Goal: Check status

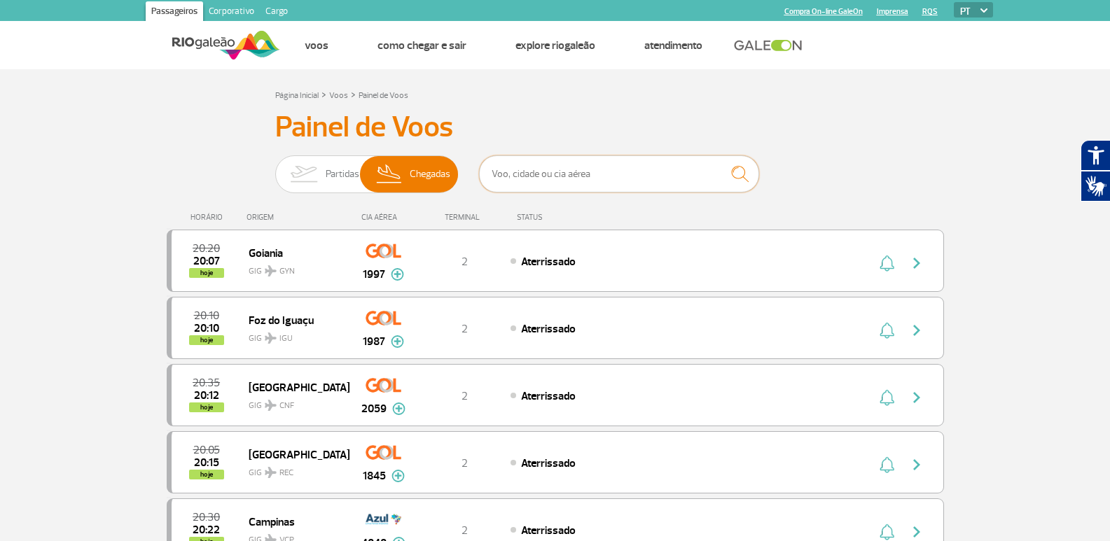
click at [515, 181] on input "text" at bounding box center [619, 173] width 280 height 37
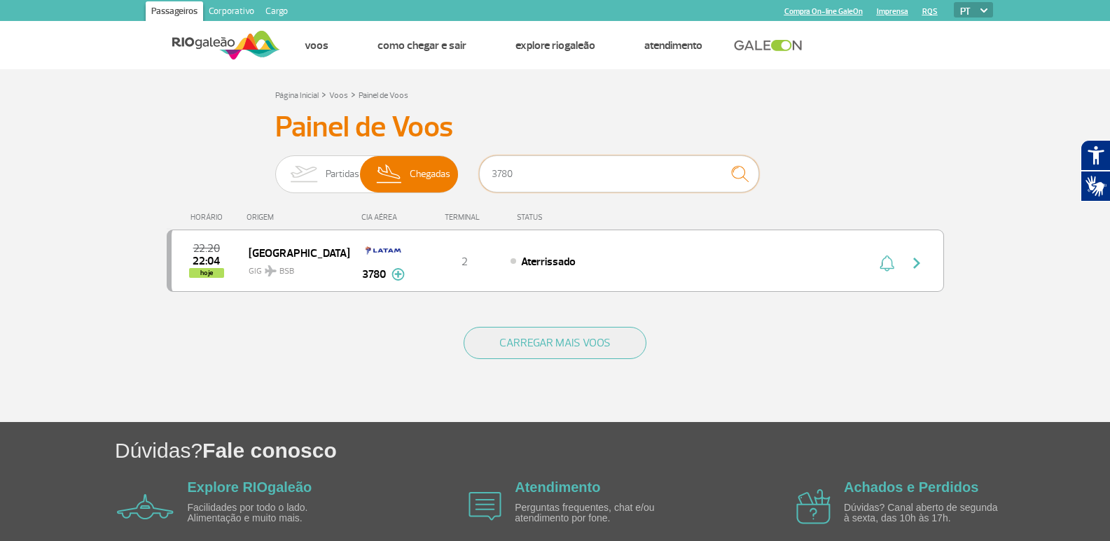
type input "3780"
drag, startPoint x: 525, startPoint y: 167, endPoint x: 487, endPoint y: 167, distance: 37.8
click at [487, 167] on input "3780" at bounding box center [619, 173] width 280 height 37
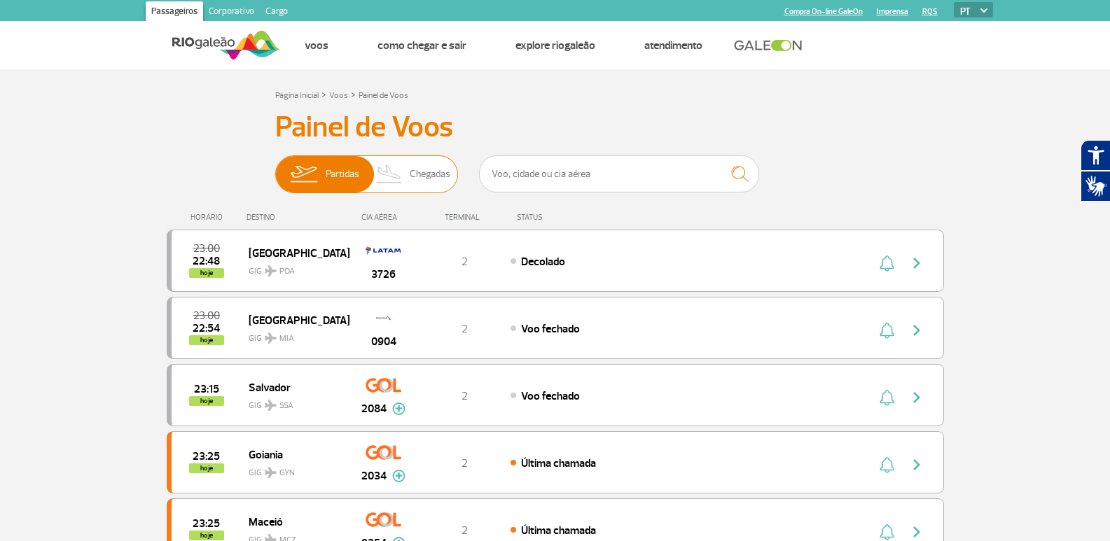
click at [403, 173] on img at bounding box center [389, 174] width 41 height 36
click at [275, 167] on input "Partidas Chegadas" at bounding box center [275, 167] width 0 height 0
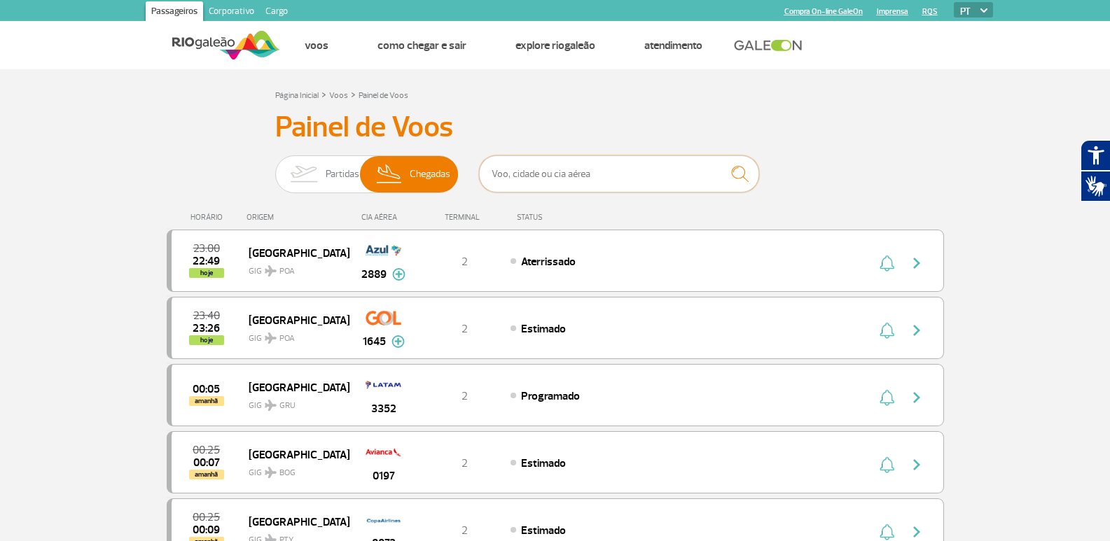
click at [646, 176] on input "text" at bounding box center [619, 173] width 280 height 37
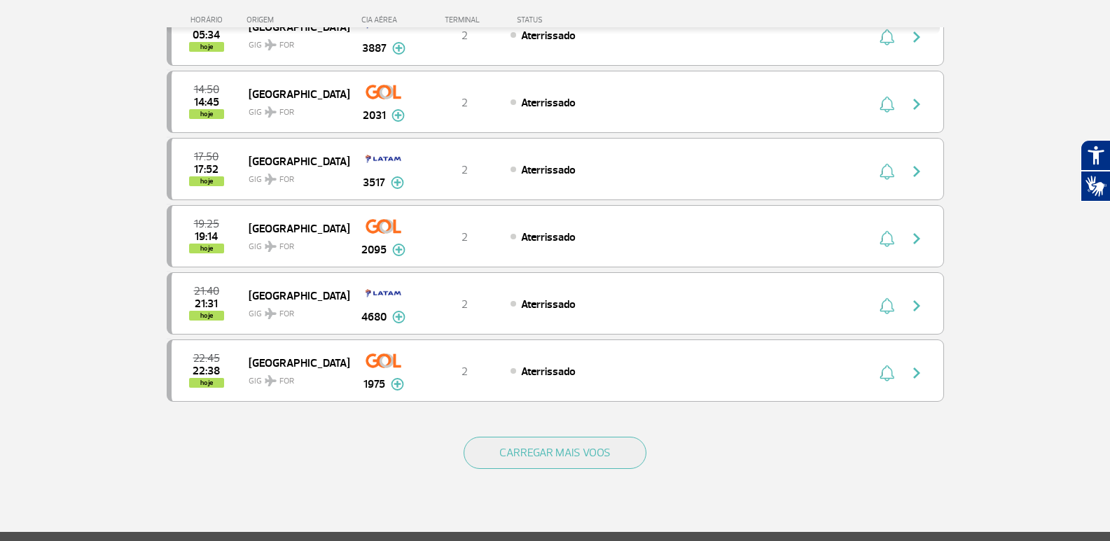
scroll to position [323, 0]
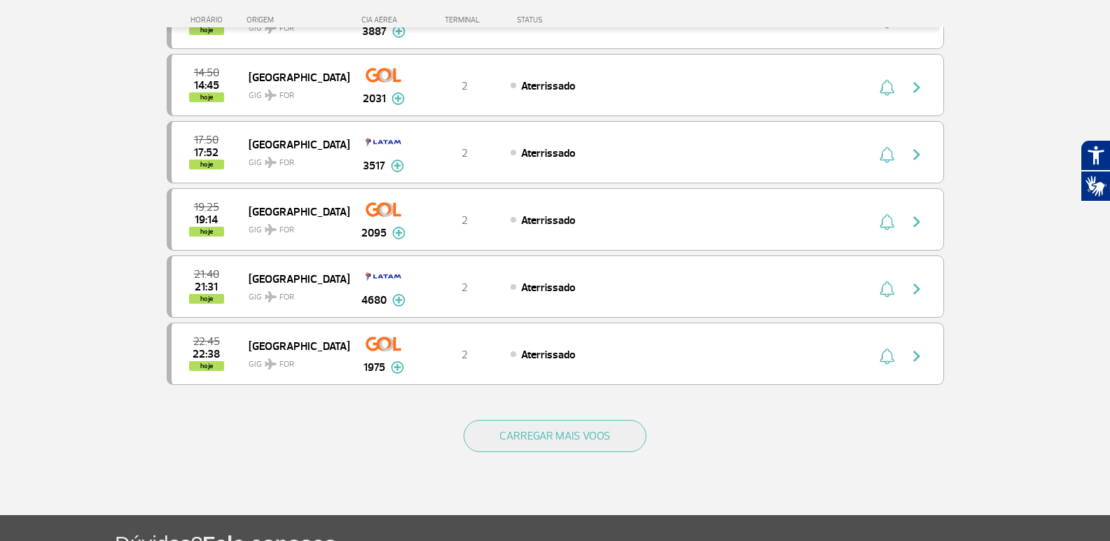
type input "fortaleza"
